Goal: Transaction & Acquisition: Purchase product/service

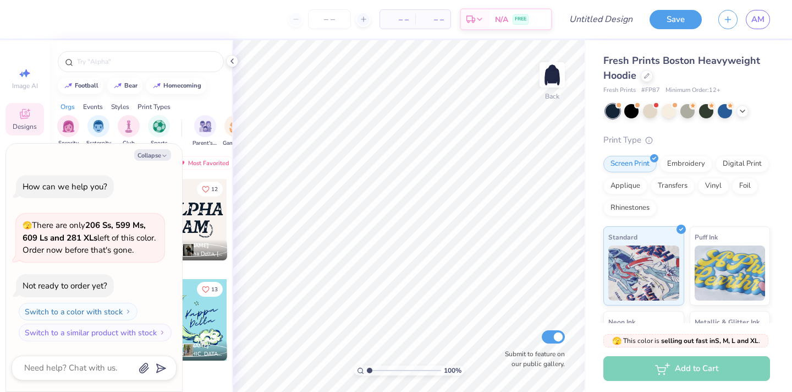
click at [217, 91] on div "football bear homecoming" at bounding box center [140, 86] width 183 height 16
click at [156, 153] on button "Collapse" at bounding box center [152, 155] width 37 height 12
type textarea "x"
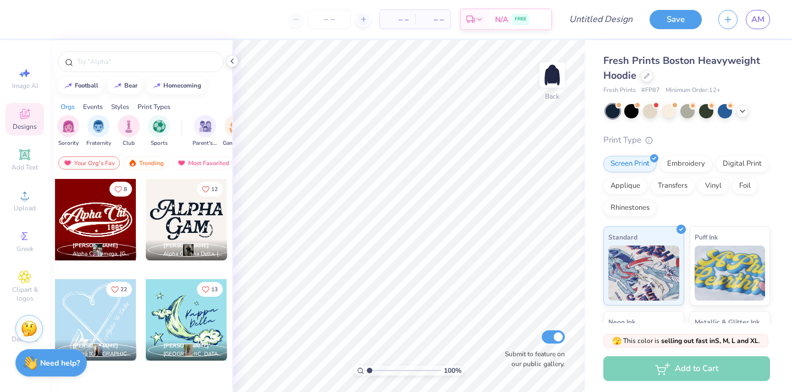
click at [192, 231] on div at bounding box center [186, 219] width 81 height 81
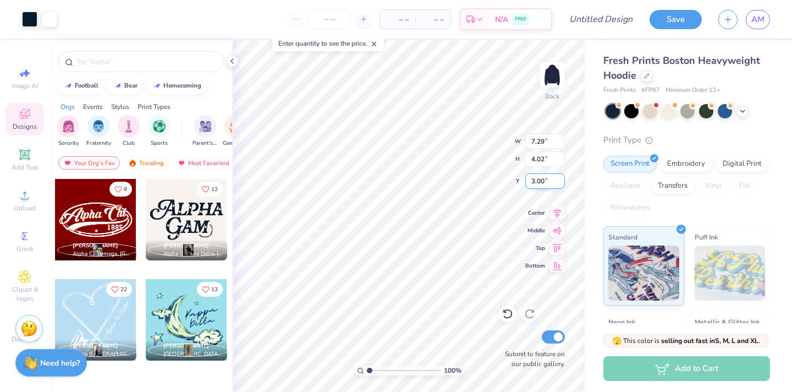
type input "10.59"
type input "5.84"
type input "5.67"
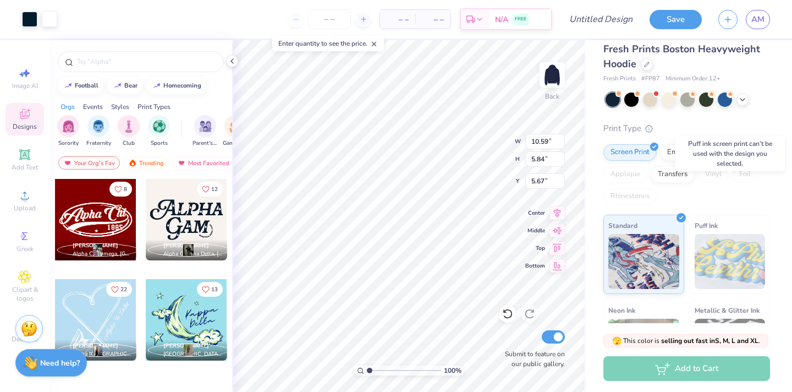
scroll to position [10, 0]
click at [689, 156] on div "Embroidery" at bounding box center [686, 152] width 52 height 16
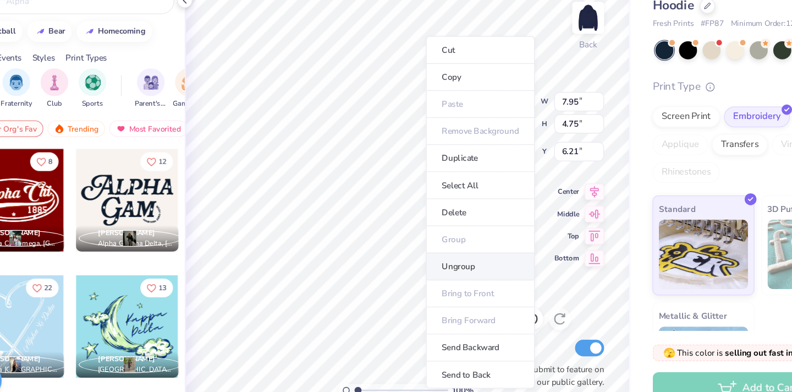
click at [465, 279] on li "Ungroup" at bounding box center [466, 272] width 86 height 21
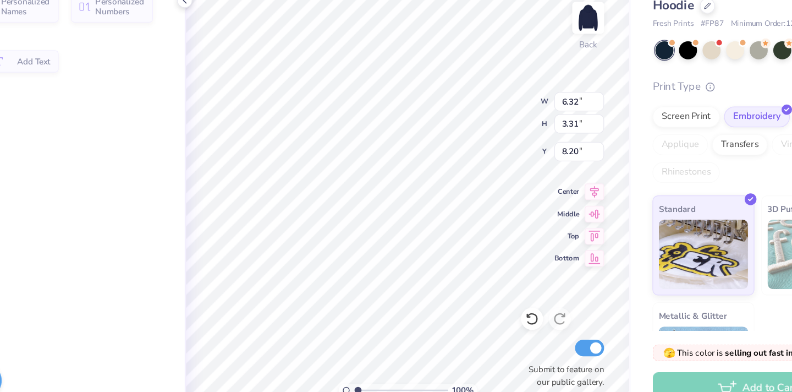
type input "8.15"
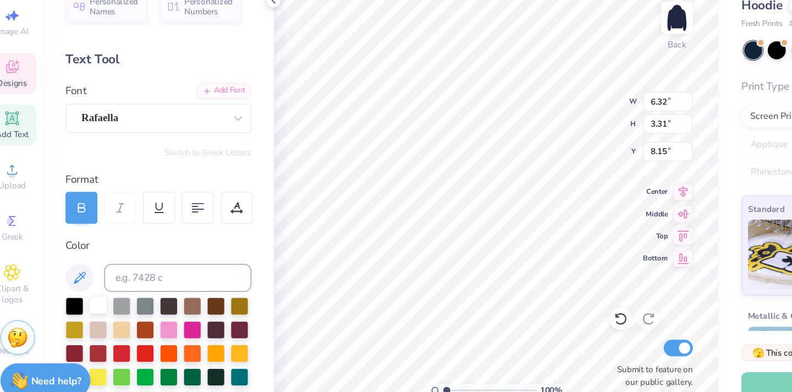
click at [95, 300] on div at bounding box center [93, 302] width 14 height 14
type input "2.02"
type input "1.05"
click at [91, 299] on div at bounding box center [93, 302] width 14 height 14
type input "10.59"
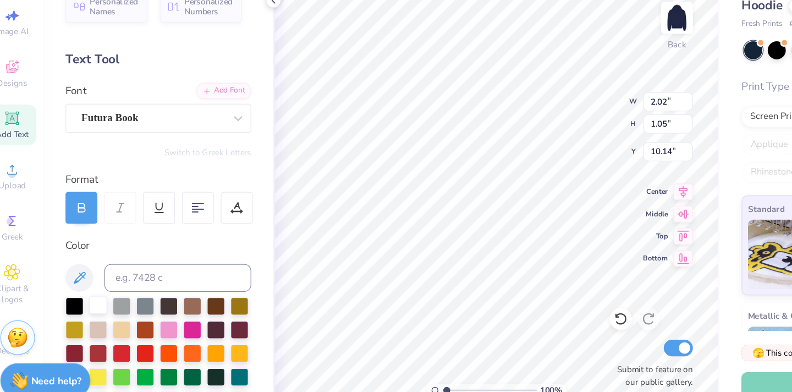
type input "5.53"
type input "5.67"
click at [97, 305] on div at bounding box center [93, 302] width 14 height 14
click at [95, 302] on div at bounding box center [93, 302] width 14 height 14
click at [90, 305] on div at bounding box center [93, 302] width 14 height 14
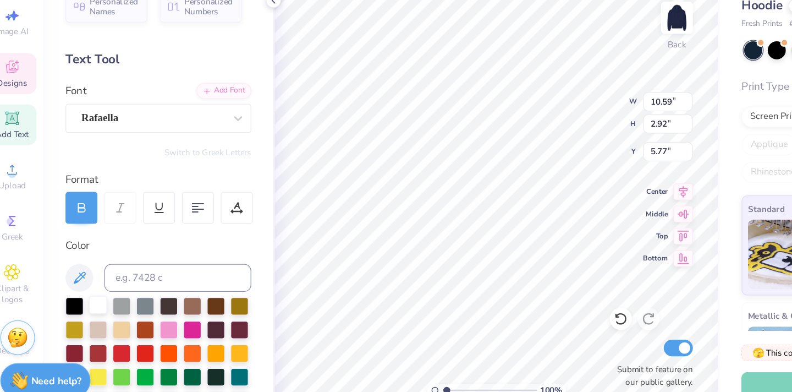
click at [97, 310] on div at bounding box center [93, 302] width 14 height 14
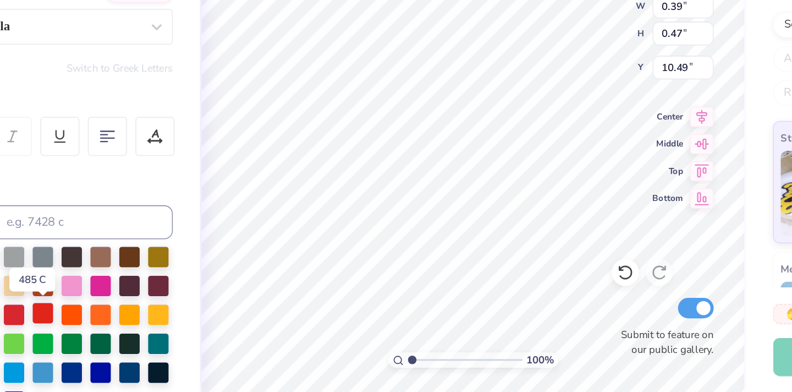
click at [128, 336] on div at bounding box center [130, 340] width 14 height 14
click at [112, 342] on div at bounding box center [111, 340] width 14 height 14
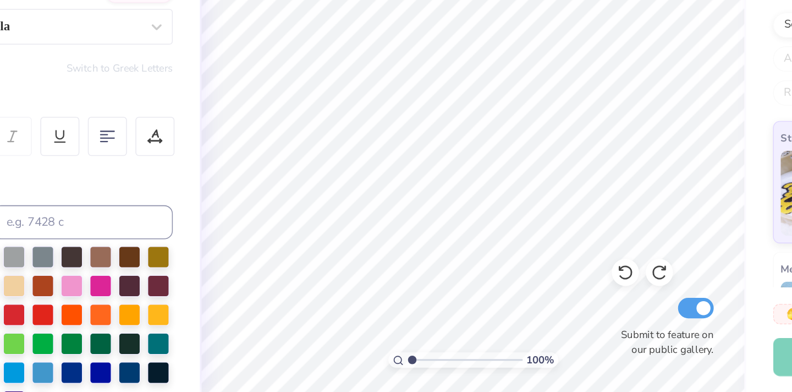
scroll to position [0, 0]
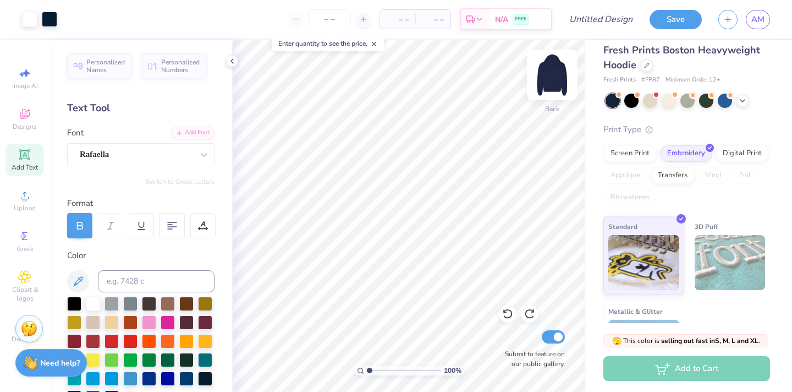
click at [561, 74] on img at bounding box center [552, 75] width 44 height 44
click at [560, 66] on img at bounding box center [552, 75] width 44 height 44
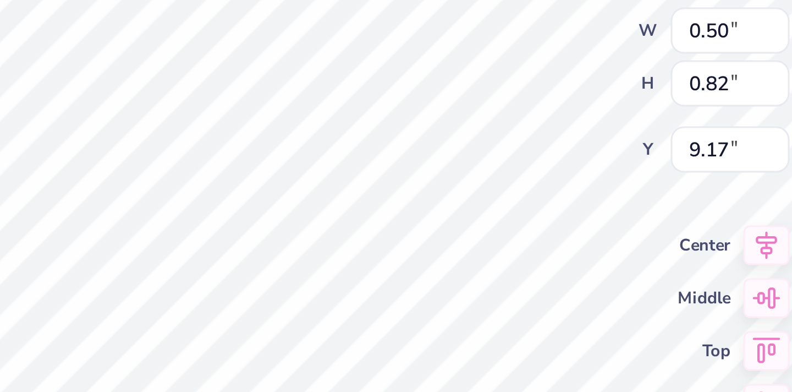
type textarea "UR"
type textarea "1904"
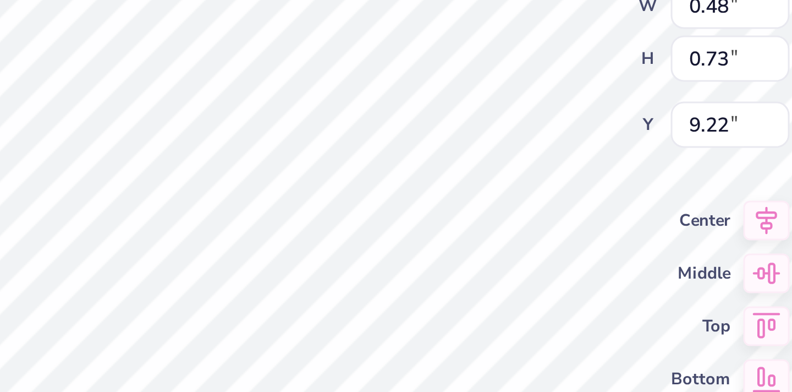
type input "6.32"
type input "3.31"
type input "8.15"
type input "0.48"
type input "0.73"
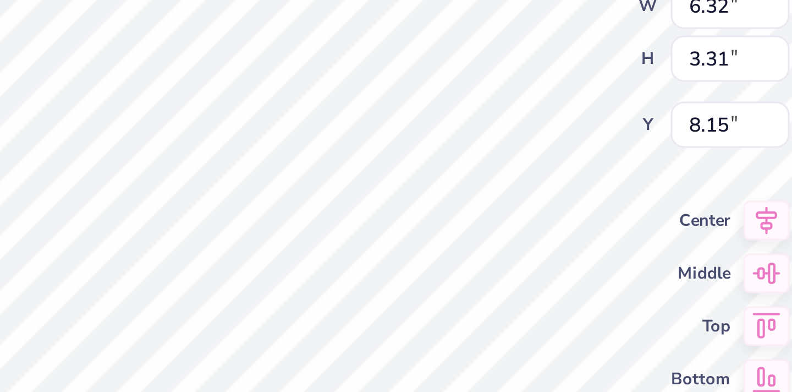
type input "9.22"
type input "0.47"
type input "0.72"
type input "9.23"
type input "0.24"
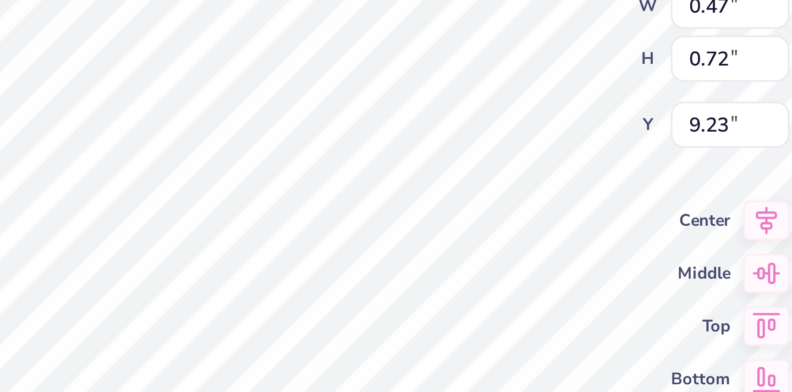
type input "0.37"
type input "9.27"
type input "0.47"
type input "0.72"
type input "10.13"
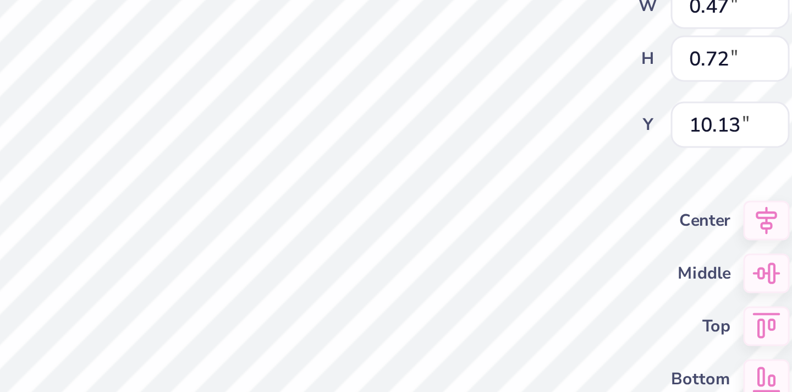
type input "1.16"
type input "1.77"
type input "10.02"
type input "1.80"
type input "1.10"
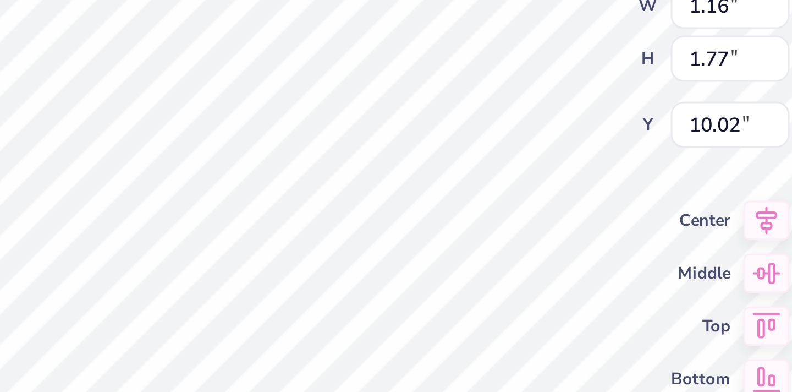
type input "10.36"
type input "10.41"
type input "3.56"
type input "2.17"
type input "9.19"
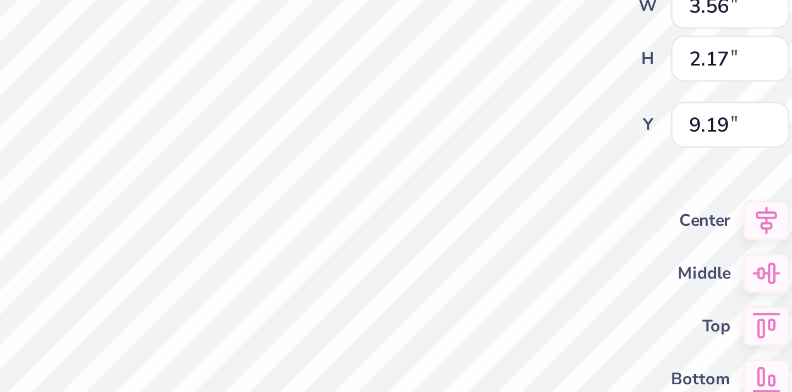
type input "3.22"
type input "2.82"
type input "8.94"
type input "9.00"
type input "1.66"
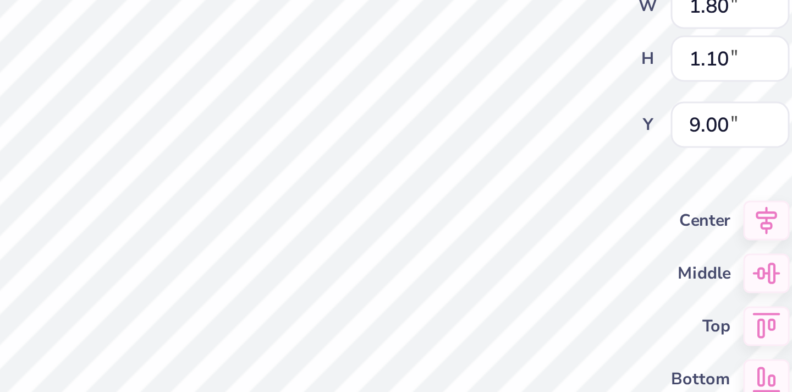
type input "1.36"
type input "8.89"
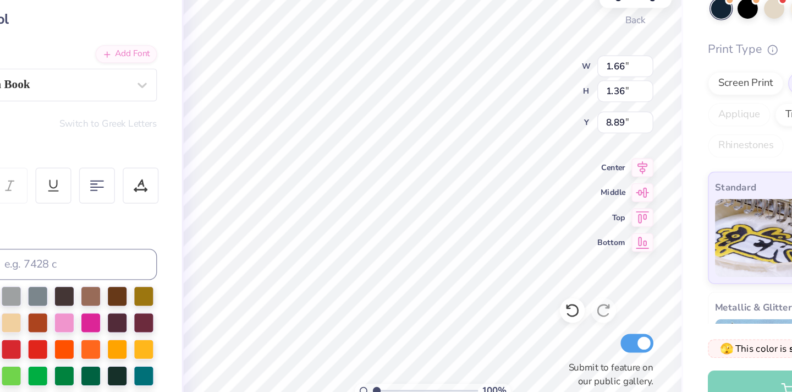
type input "9.12"
type input "8.89"
type input "1.80"
type input "1.10"
type input "10.36"
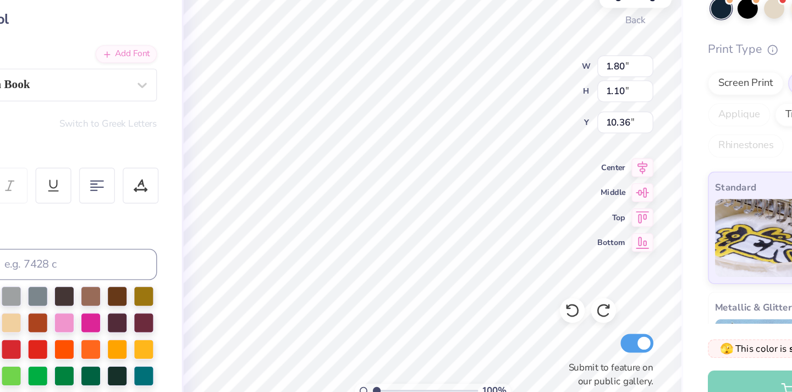
type input "1.16"
type input "1.77"
type input "10.02"
type input "0.47"
type input "0.72"
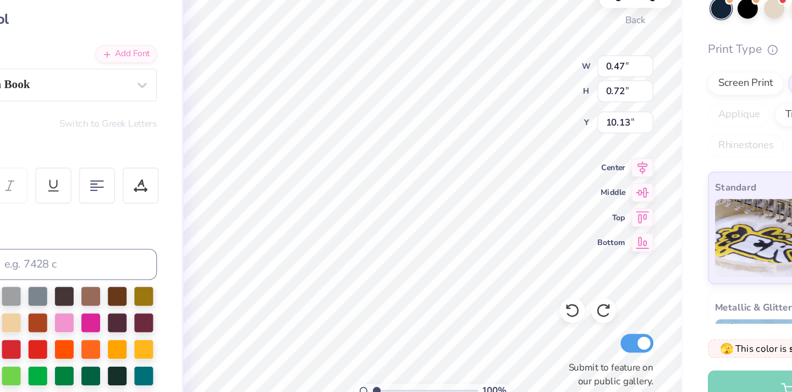
type input "9.23"
type input "0.48"
type input "0.73"
type input "9.22"
type input "0.50"
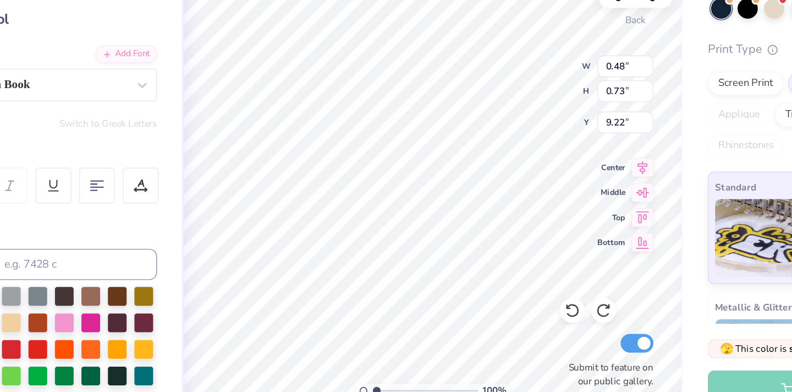
type input "0.82"
type input "9.17"
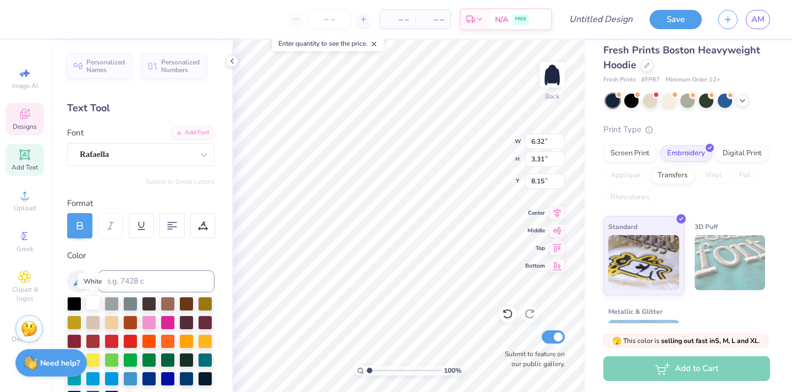
click at [91, 302] on div at bounding box center [93, 302] width 14 height 14
type input "10.59"
type input "2.92"
type input "5.77"
click at [93, 296] on div at bounding box center [93, 302] width 14 height 14
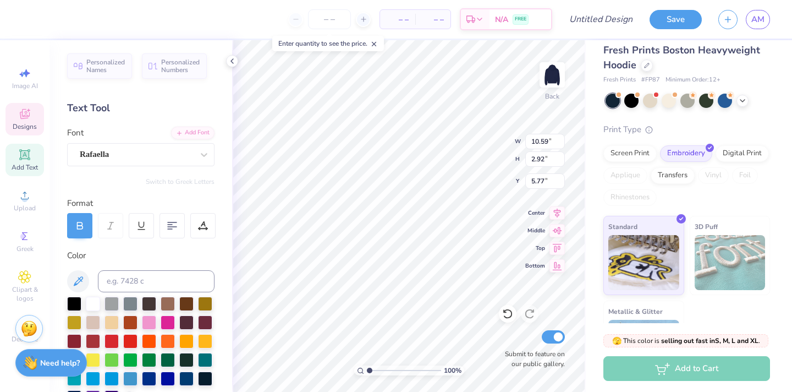
type input "6.32"
type input "3.31"
type input "8.15"
click at [91, 304] on div at bounding box center [93, 302] width 14 height 14
type input "0.47"
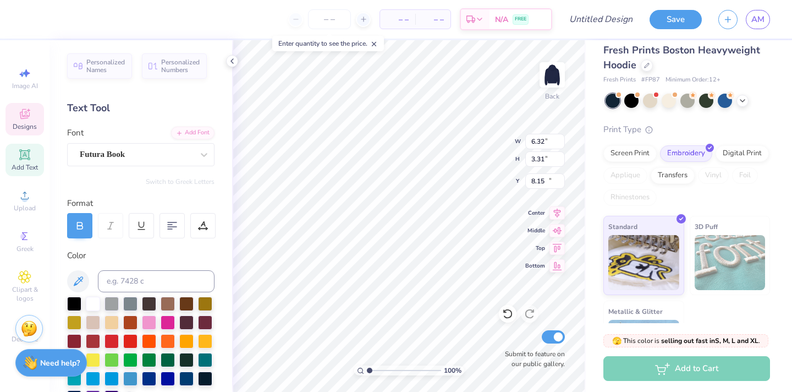
type input "0.82"
type input "10.14"
click at [94, 302] on div at bounding box center [93, 302] width 14 height 14
type input "0.50"
type input "9.13"
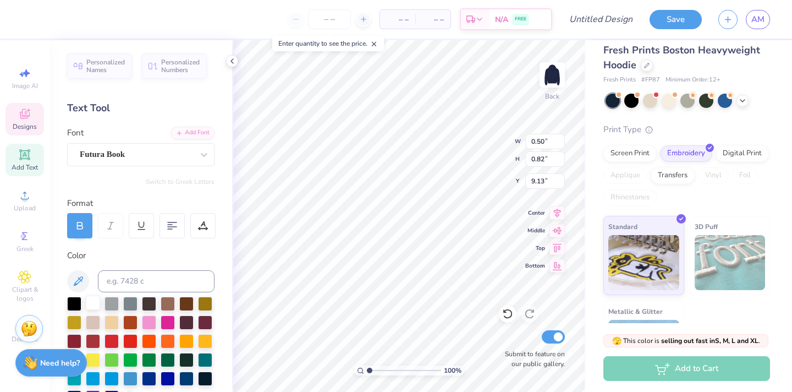
click at [90, 305] on div at bounding box center [93, 302] width 14 height 14
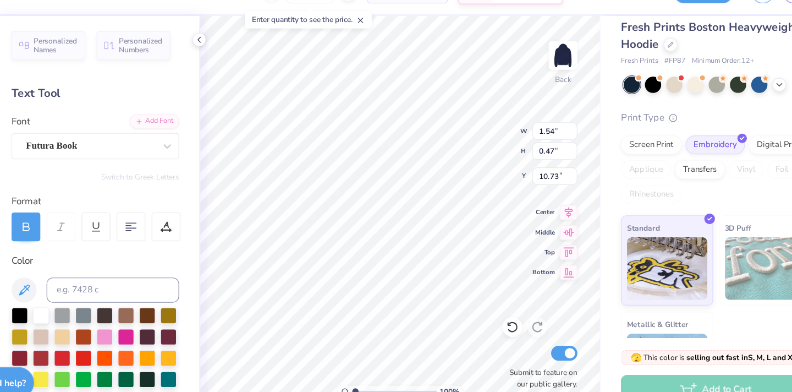
type input "1.54"
type input "0.47"
type input "10.73"
click at [96, 301] on div at bounding box center [93, 302] width 14 height 14
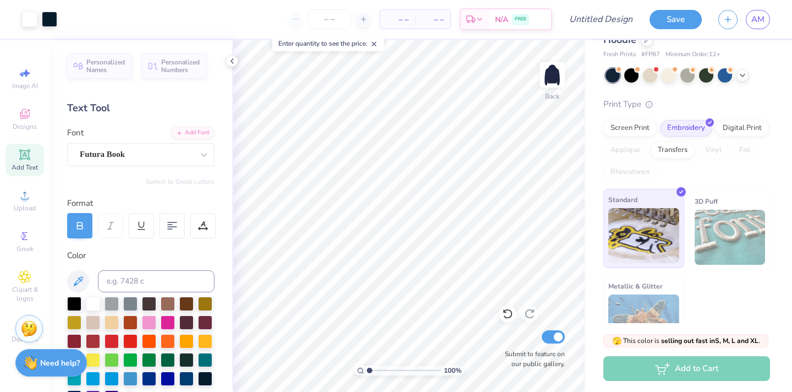
scroll to position [67, 0]
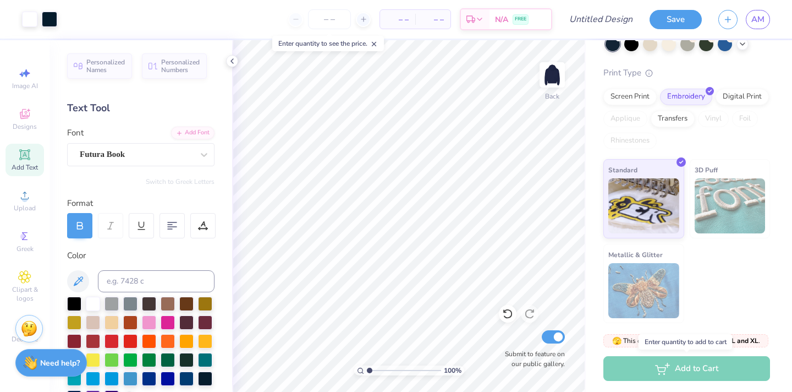
click at [678, 368] on div "Add to Cart" at bounding box center [686, 368] width 167 height 25
click at [662, 368] on div "Add to Cart" at bounding box center [686, 368] width 167 height 25
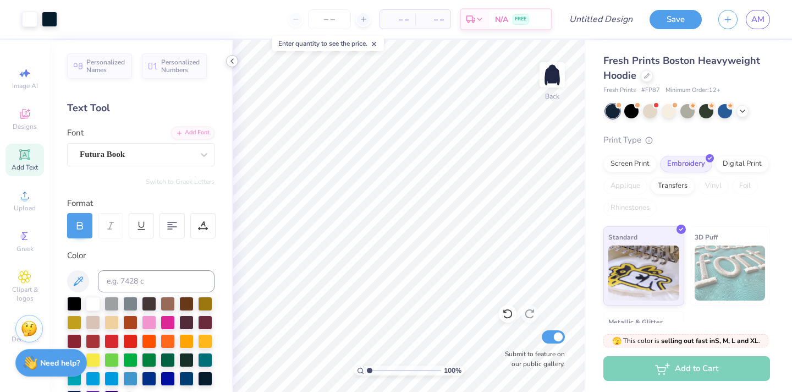
click at [236, 63] on icon at bounding box center [232, 61] width 9 height 9
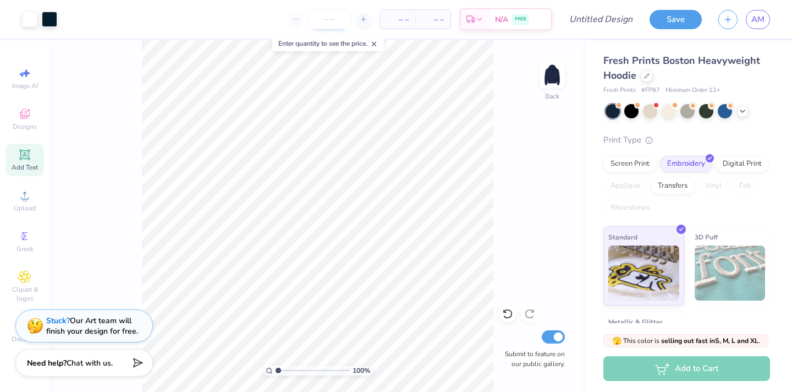
click at [334, 21] on input "number" at bounding box center [329, 19] width 43 height 20
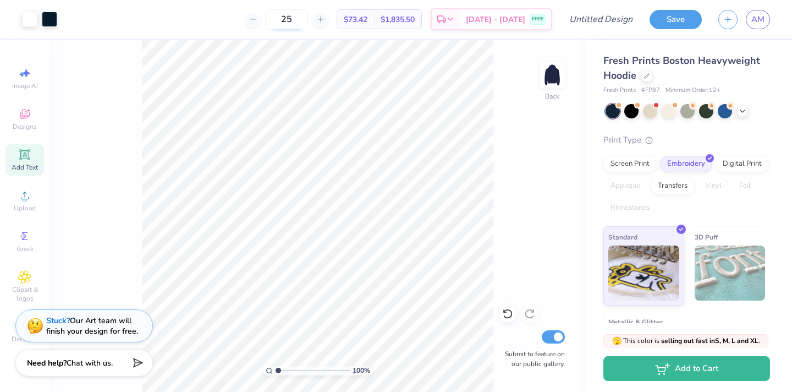
type input "2"
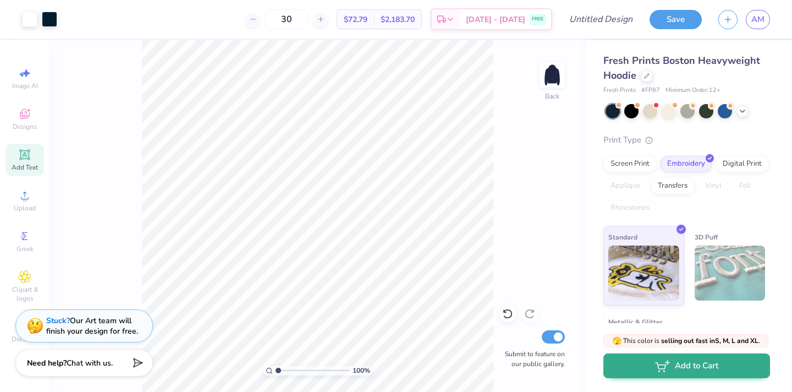
type input "30"
click at [671, 368] on button "Add to Cart" at bounding box center [686, 365] width 167 height 25
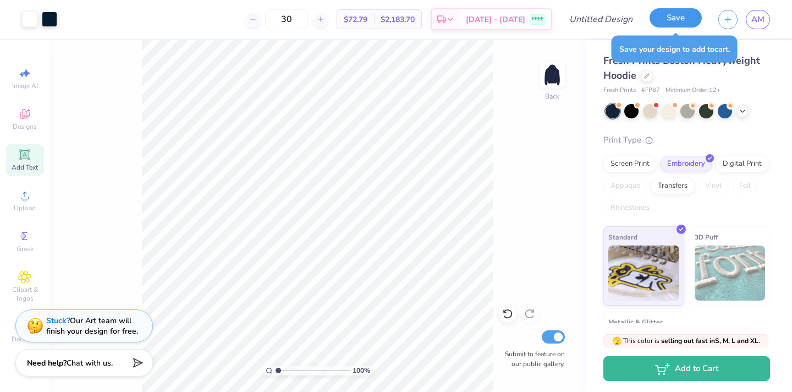
click at [678, 23] on button "Save" at bounding box center [675, 17] width 52 height 19
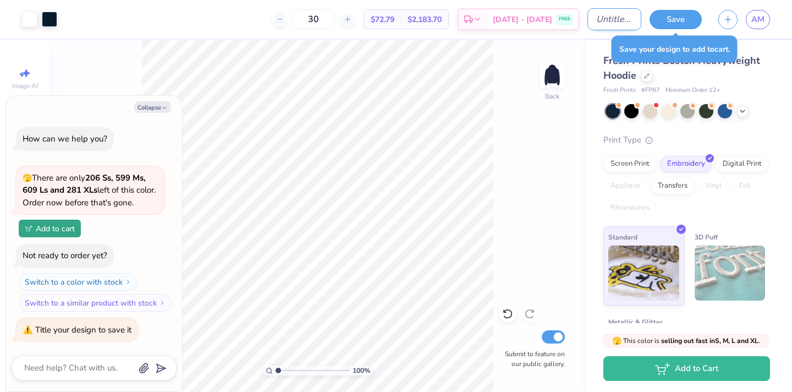
type textarea "x"
click at [617, 13] on input "Design Title" at bounding box center [614, 19] width 54 height 22
type input "a"
type textarea "x"
type input "al"
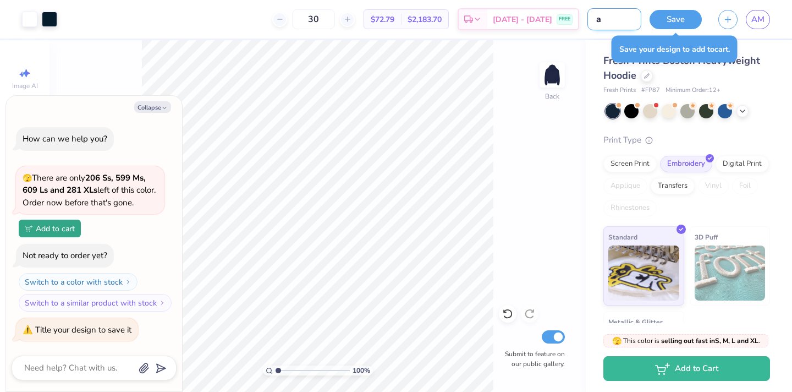
type textarea "x"
type input "alp"
type textarea "x"
type input "alph"
type textarea "x"
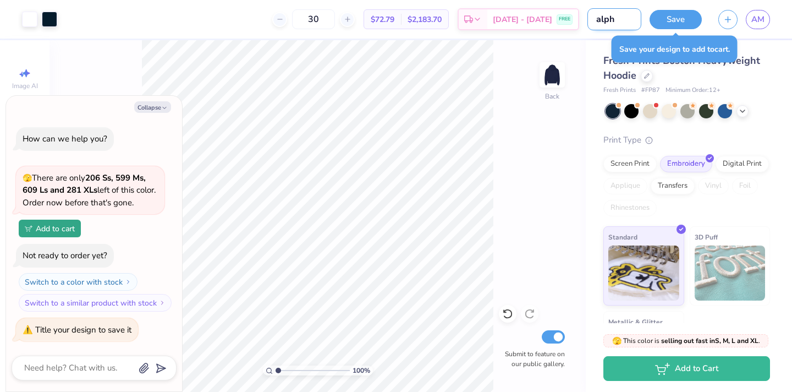
type input "alpha"
type textarea "x"
type input "alpha"
type textarea "x"
type input "alpha g"
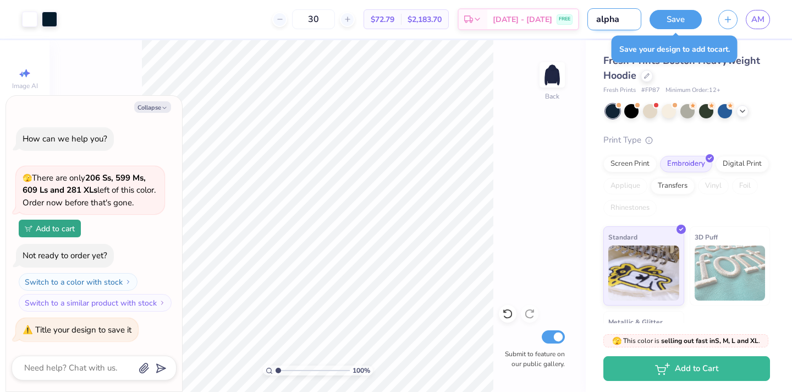
type textarea "x"
type input "alpha ga"
type textarea "x"
type input "alpha gam"
type textarea "x"
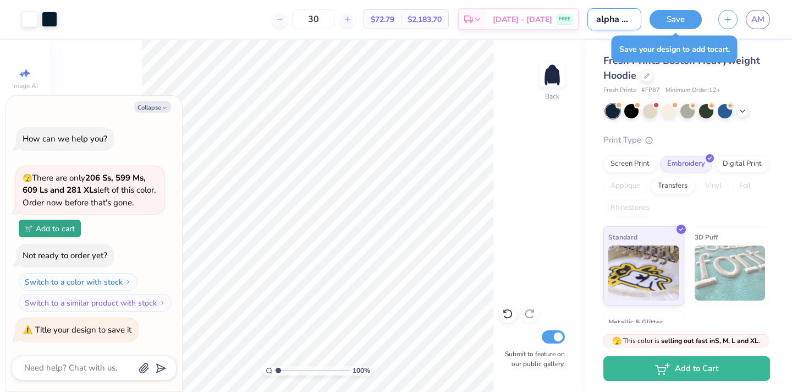
scroll to position [0, 7]
type input "alpha gam"
click at [685, 10] on button "Save" at bounding box center [675, 17] width 52 height 19
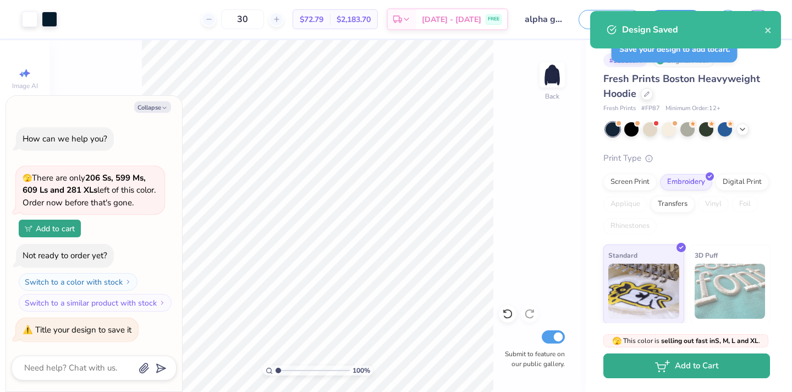
click at [640, 373] on button "Add to Cart" at bounding box center [686, 365] width 167 height 25
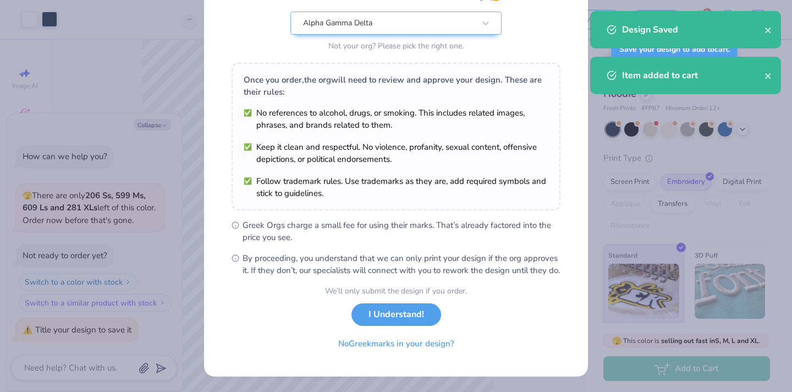
scroll to position [123, 0]
click at [402, 326] on div "We’ll only submit the design if you order. I Understand! No Greek marks in your…" at bounding box center [396, 319] width 142 height 69
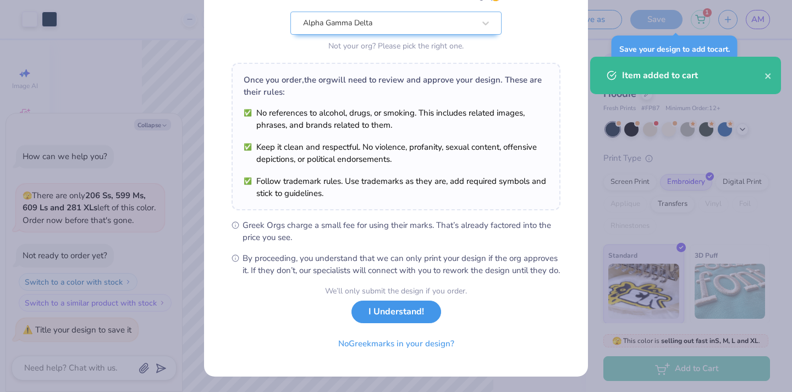
click at [402, 310] on button "I Understand!" at bounding box center [396, 311] width 90 height 23
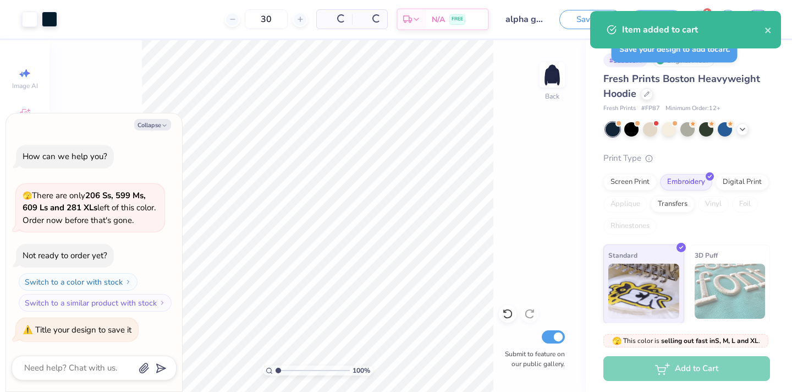
scroll to position [0, 0]
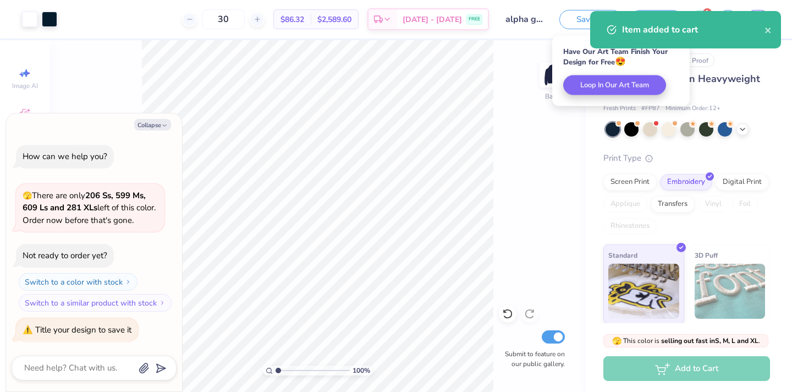
click at [525, 219] on div "100 % Back Submit to feature on our public gallery." at bounding box center [317, 215] width 536 height 351
click at [767, 30] on icon "close" at bounding box center [767, 29] width 5 height 5
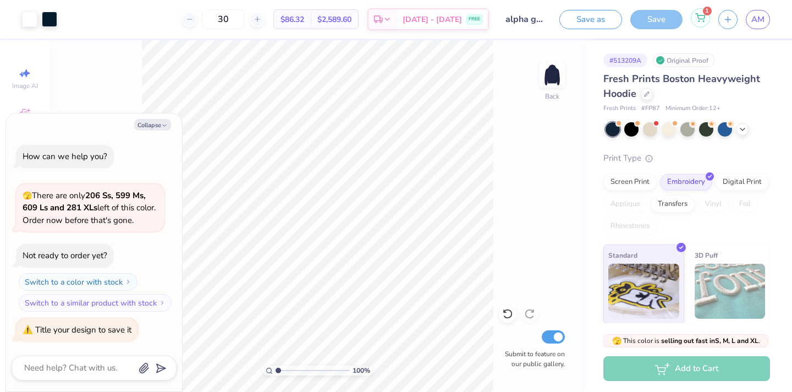
click at [697, 16] on icon at bounding box center [700, 17] width 10 height 9
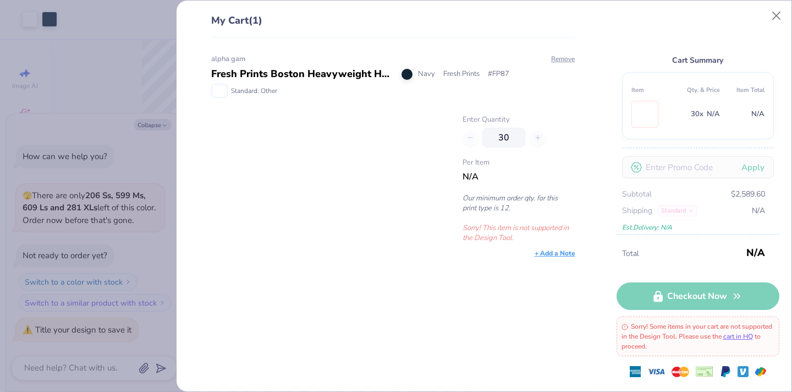
type textarea "x"
click at [780, 13] on button "Close" at bounding box center [776, 15] width 21 height 21
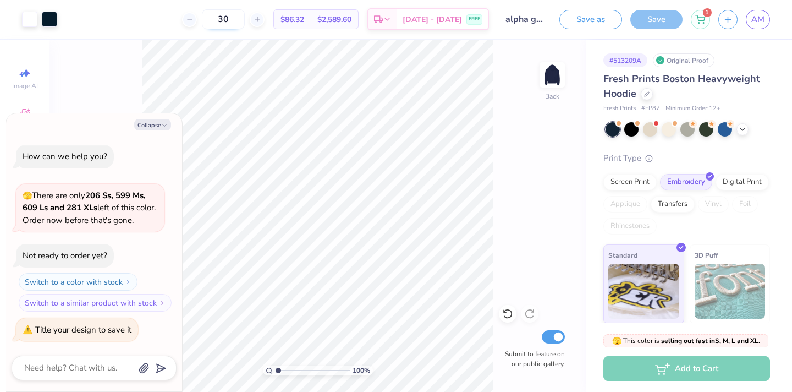
click at [245, 23] on input "30" at bounding box center [223, 19] width 43 height 20
type input "3"
click at [194, 18] on icon at bounding box center [190, 19] width 8 height 8
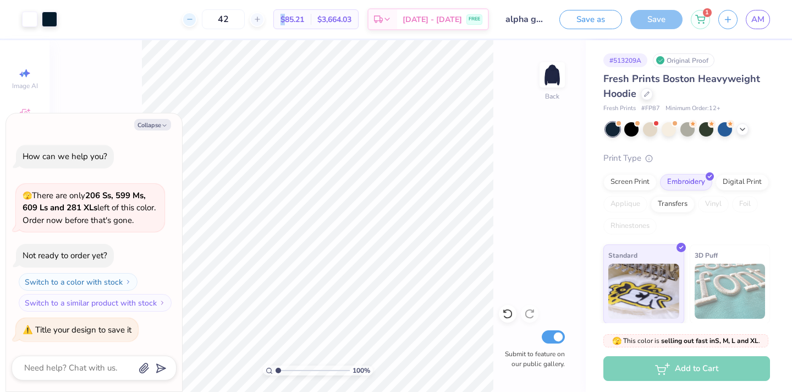
click at [194, 18] on icon at bounding box center [190, 19] width 8 height 8
drag, startPoint x: 243, startPoint y: 17, endPoint x: 213, endPoint y: 18, distance: 29.7
click at [213, 18] on div "40" at bounding box center [223, 19] width 82 height 20
type input "15"
